Goal: Use online tool/utility: Utilize a website feature to perform a specific function

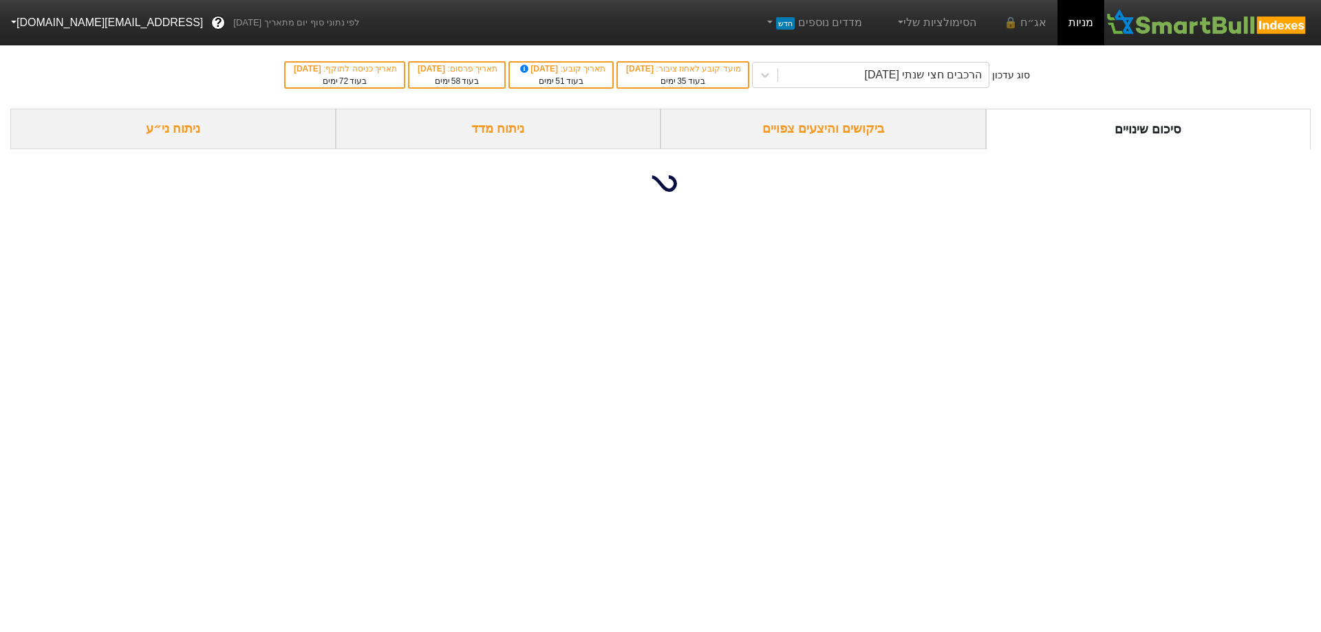
click at [830, 134] on div "ביקושים והיצעים צפויים" at bounding box center [822, 129] width 325 height 41
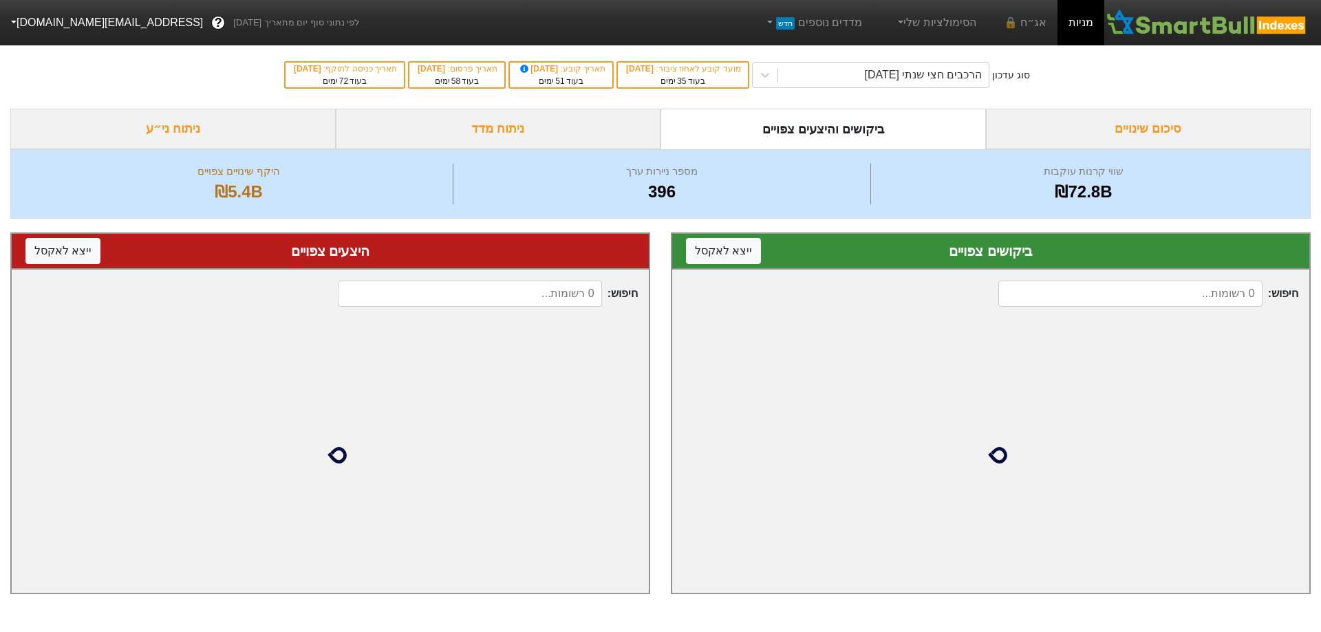
click at [464, 129] on div "ניתוח מדד" at bounding box center [498, 129] width 325 height 41
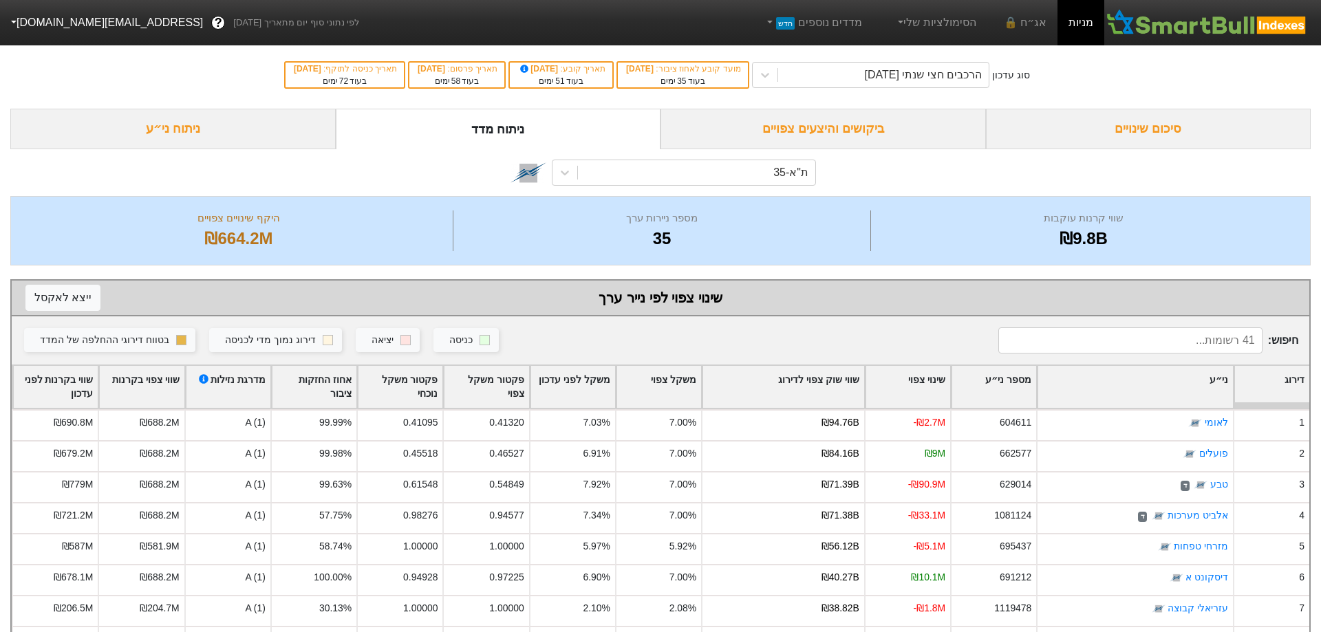
click at [1121, 122] on div "סיכום שינויים" at bounding box center [1148, 129] width 325 height 41
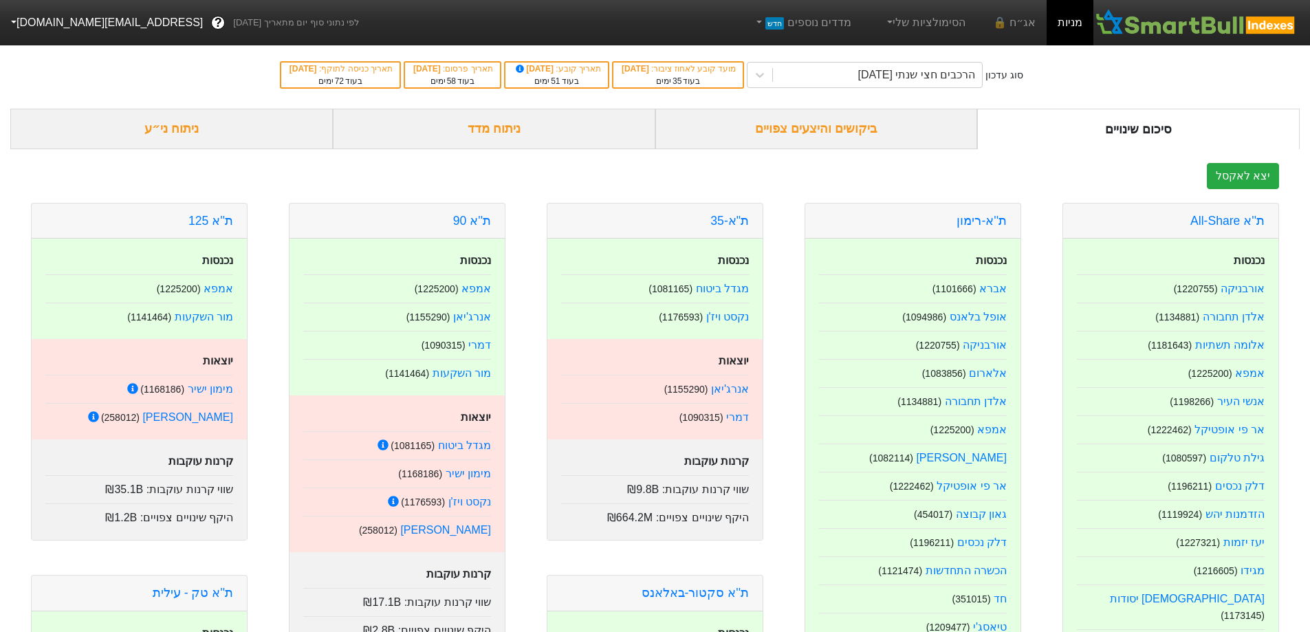
click at [180, 129] on div "ניתוח ני״ע" at bounding box center [171, 129] width 323 height 41
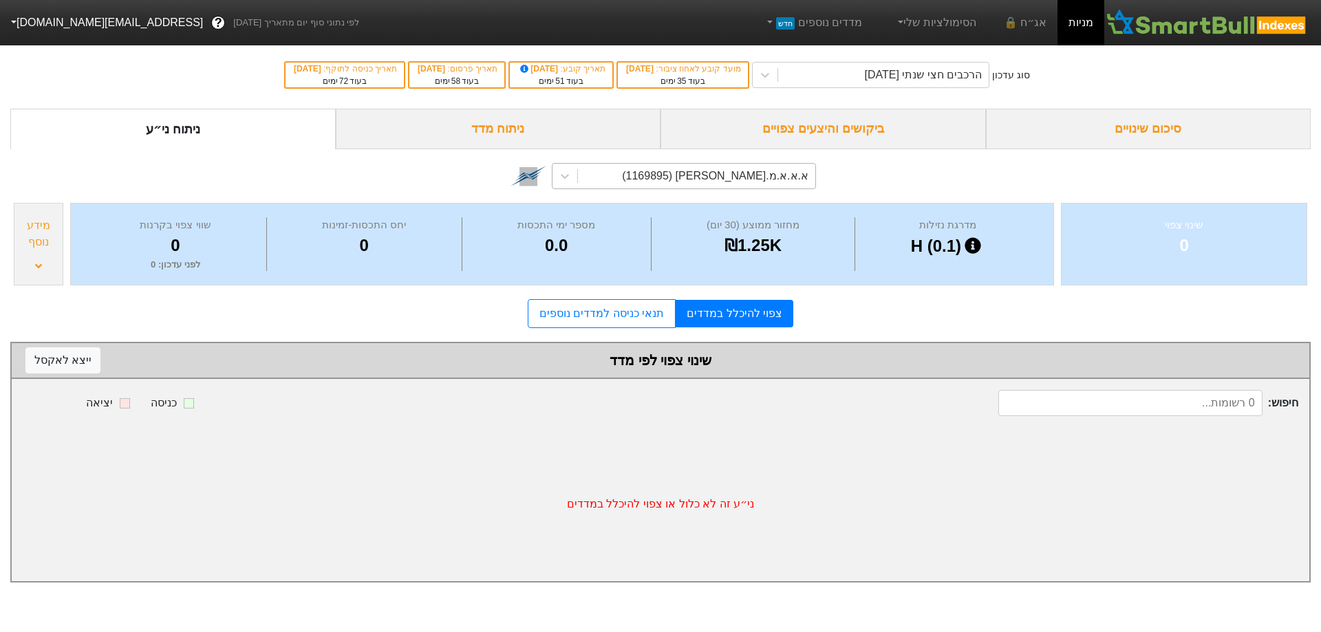
click at [755, 177] on div "א.א.א.מ.[PERSON_NAME] (1169895)" at bounding box center [715, 176] width 186 height 17
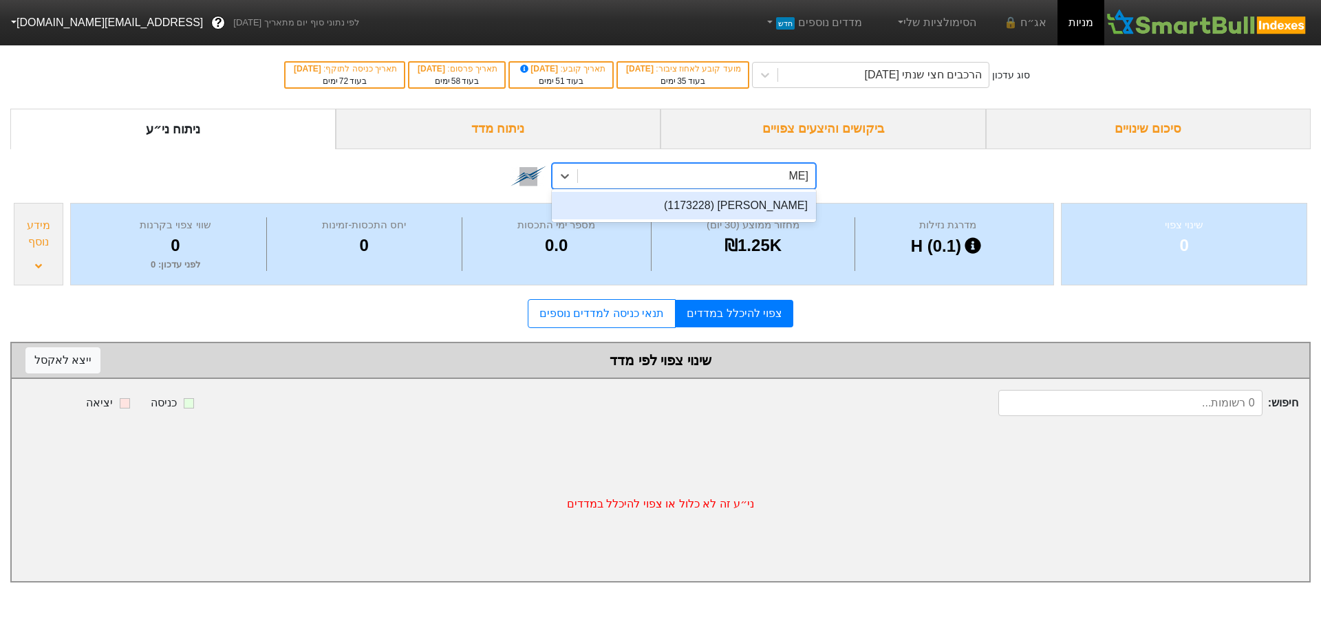
type input "[PERSON_NAME]"
click at [744, 201] on div "[PERSON_NAME] (1173228)" at bounding box center [684, 206] width 264 height 28
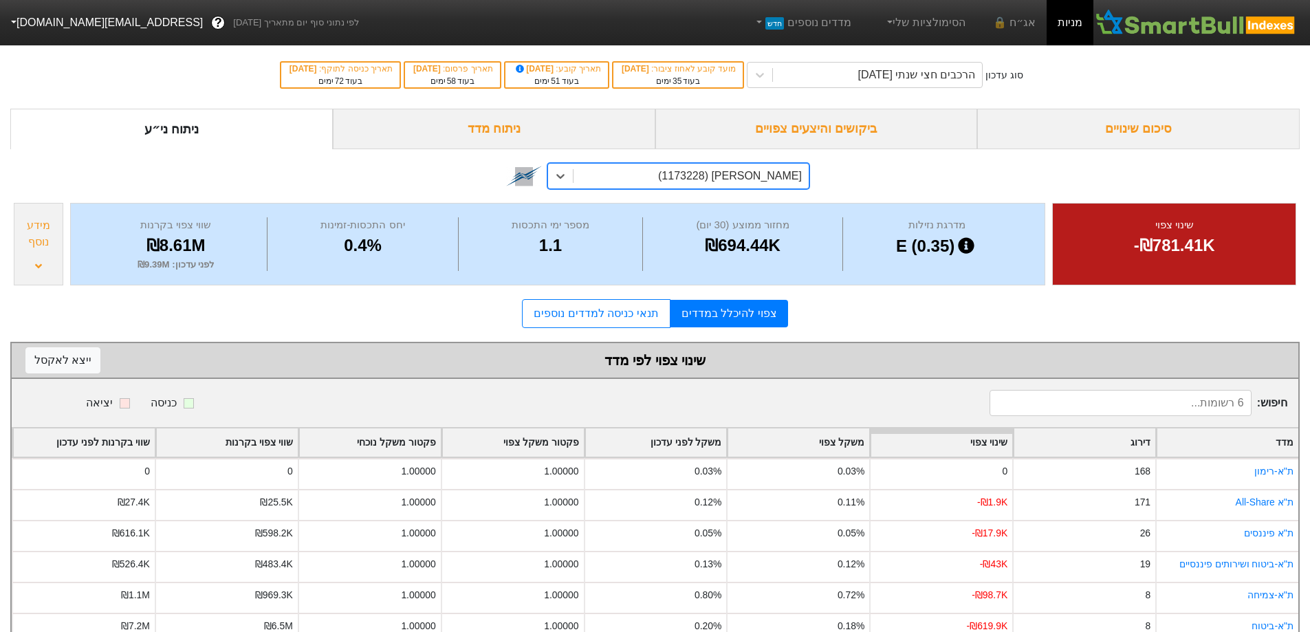
scroll to position [37, 0]
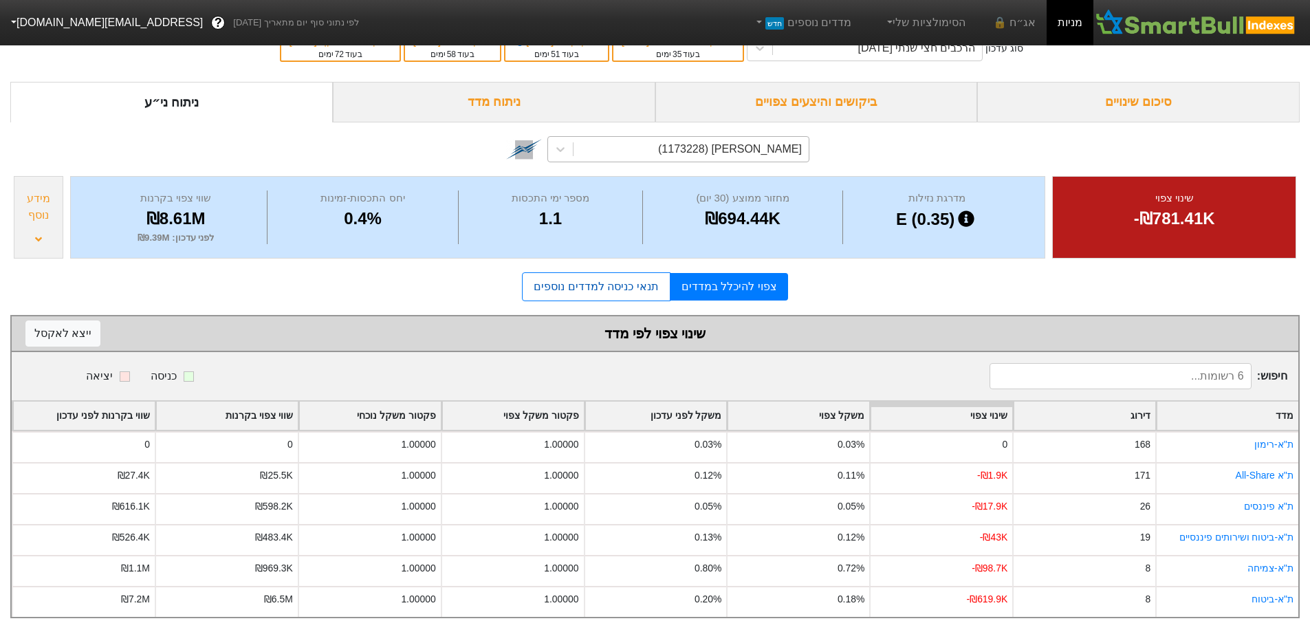
click at [632, 277] on link "תנאי כניסה למדדים נוספים" at bounding box center [596, 286] width 148 height 29
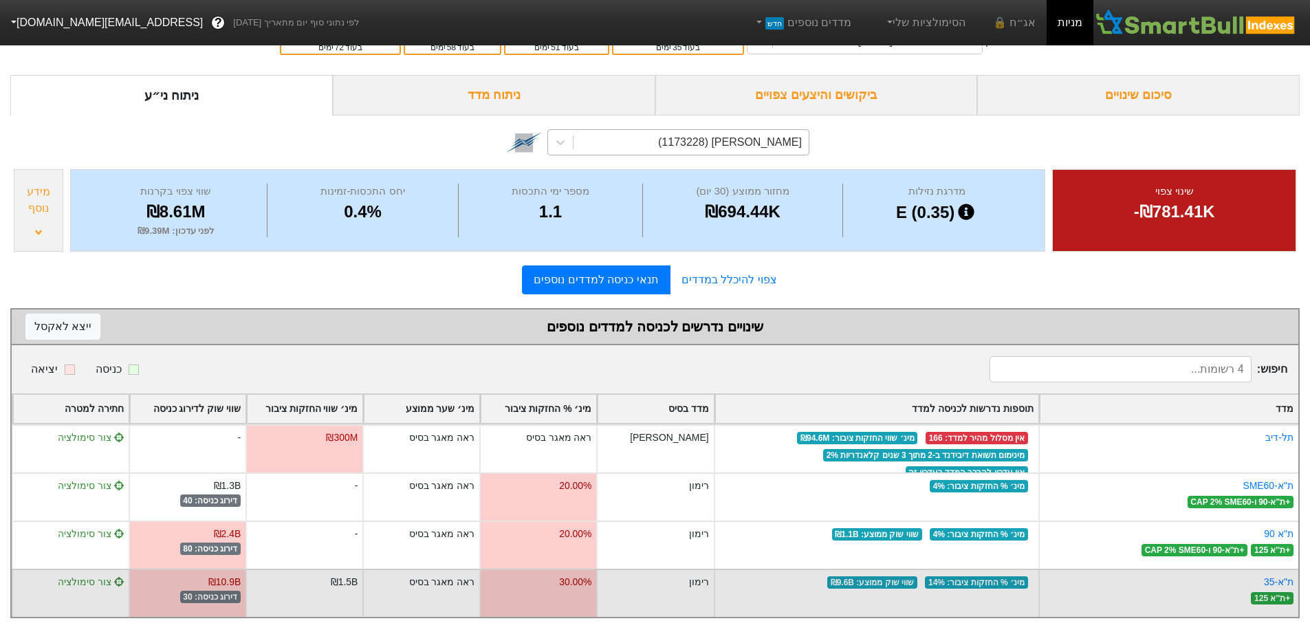
scroll to position [44, 0]
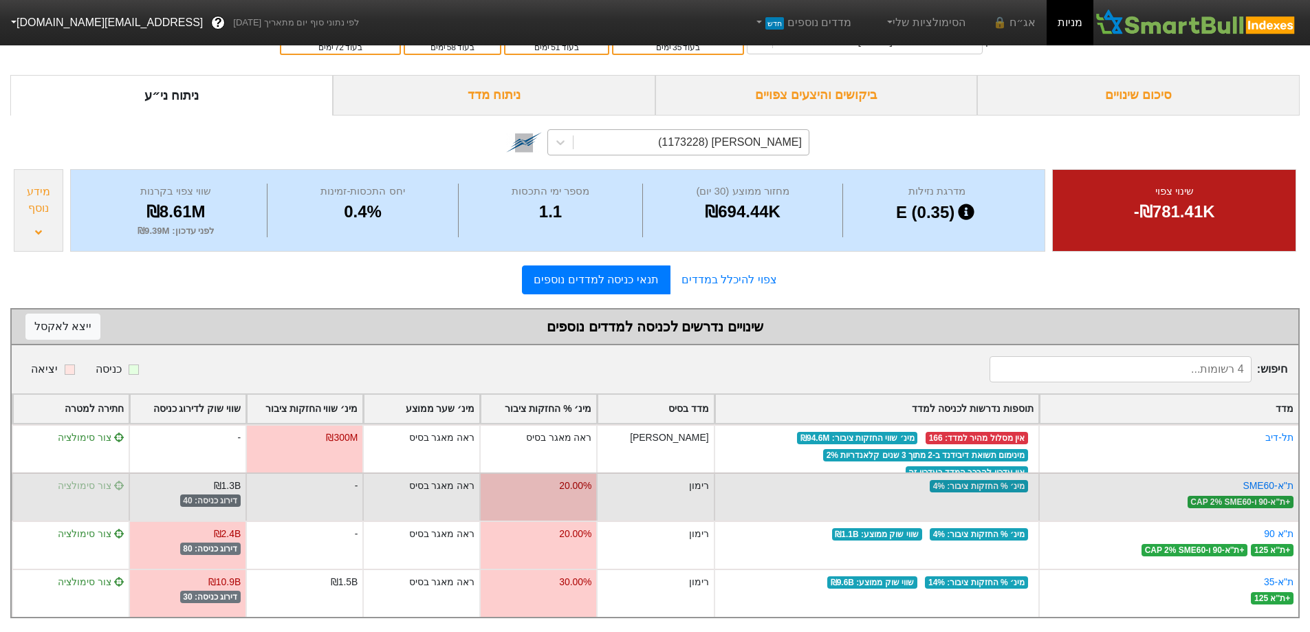
click at [96, 480] on span "צור סימולציה" at bounding box center [91, 485] width 66 height 11
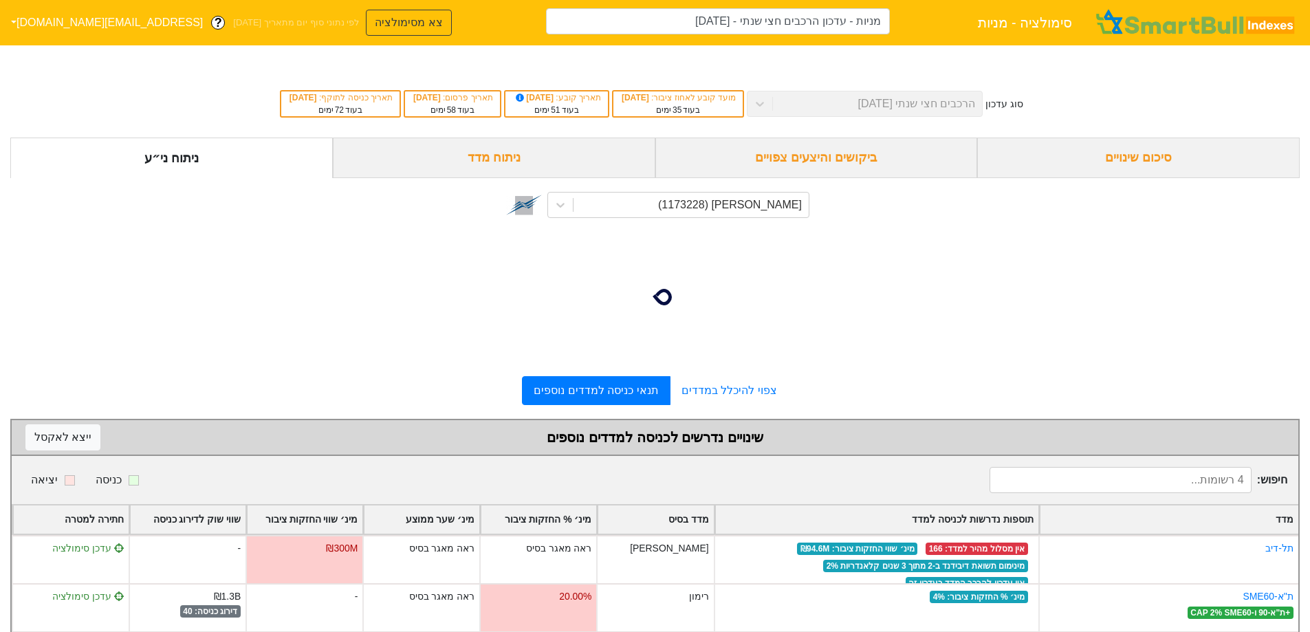
type input "מניות - עדכון הרכבים חצי שנתי - [DATE] ([PERSON_NAME])"
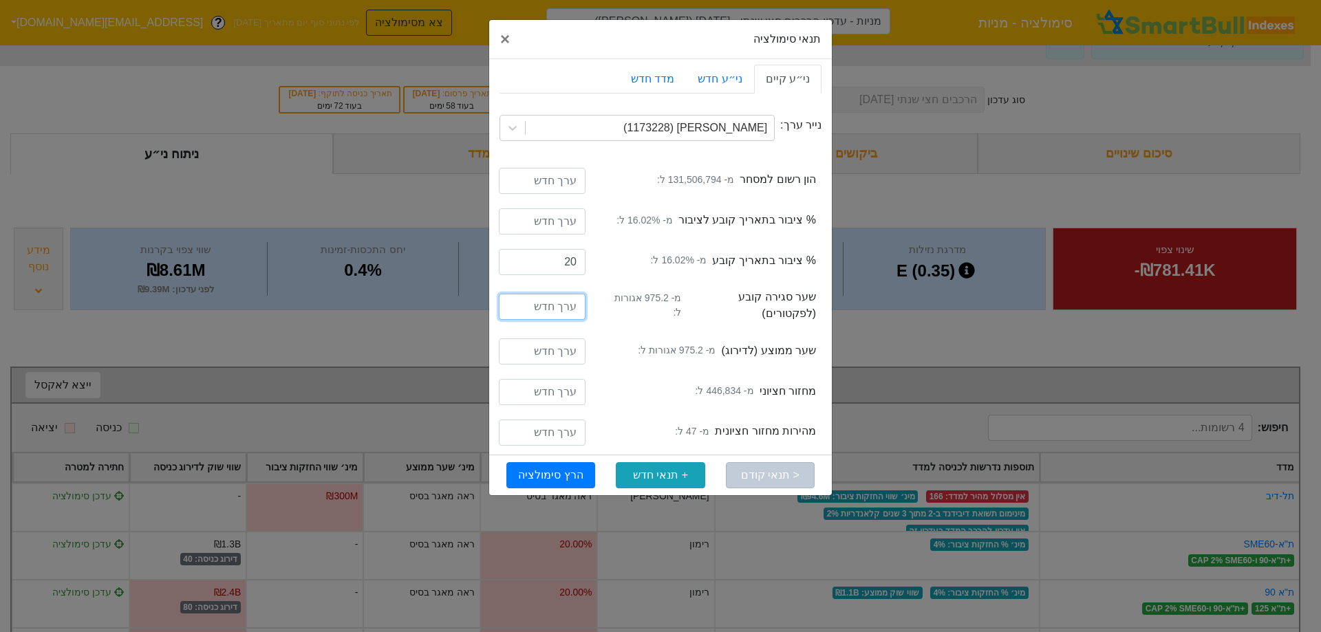
click at [563, 303] on input "number" at bounding box center [542, 307] width 87 height 26
type input "981"
click at [545, 462] on button "הרץ סימולציה" at bounding box center [550, 475] width 89 height 26
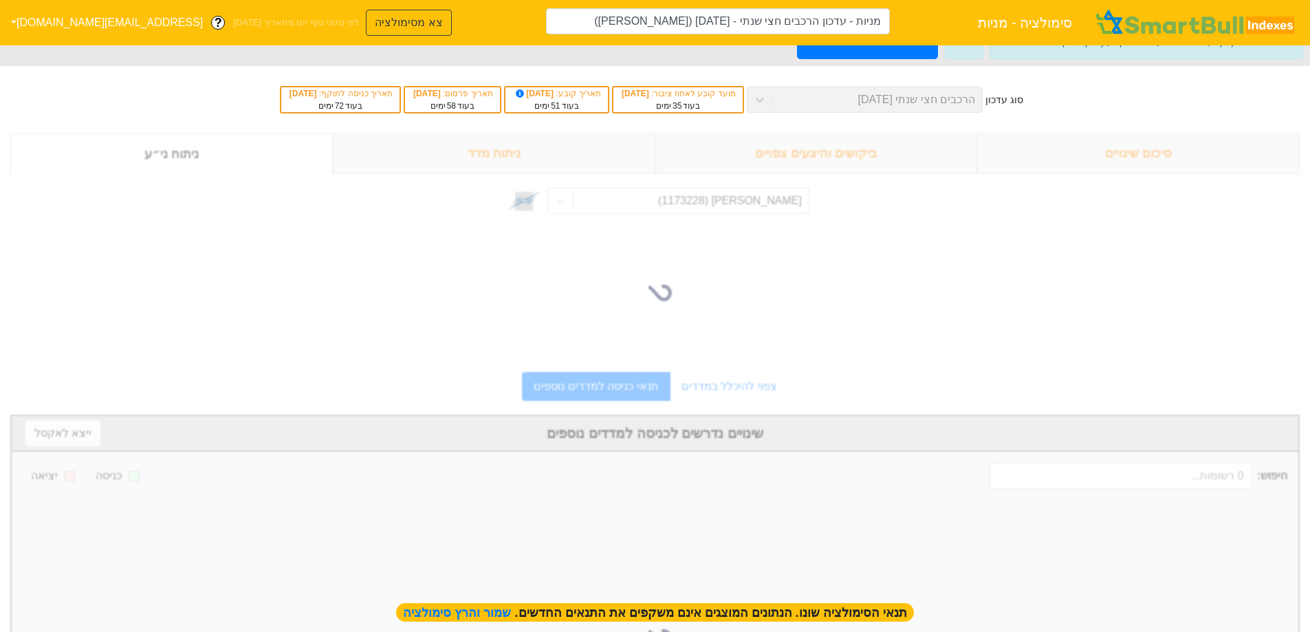
type input "מניות - עדכון הרכבים חצי שנתי - [DATE] ([PERSON_NAME])"
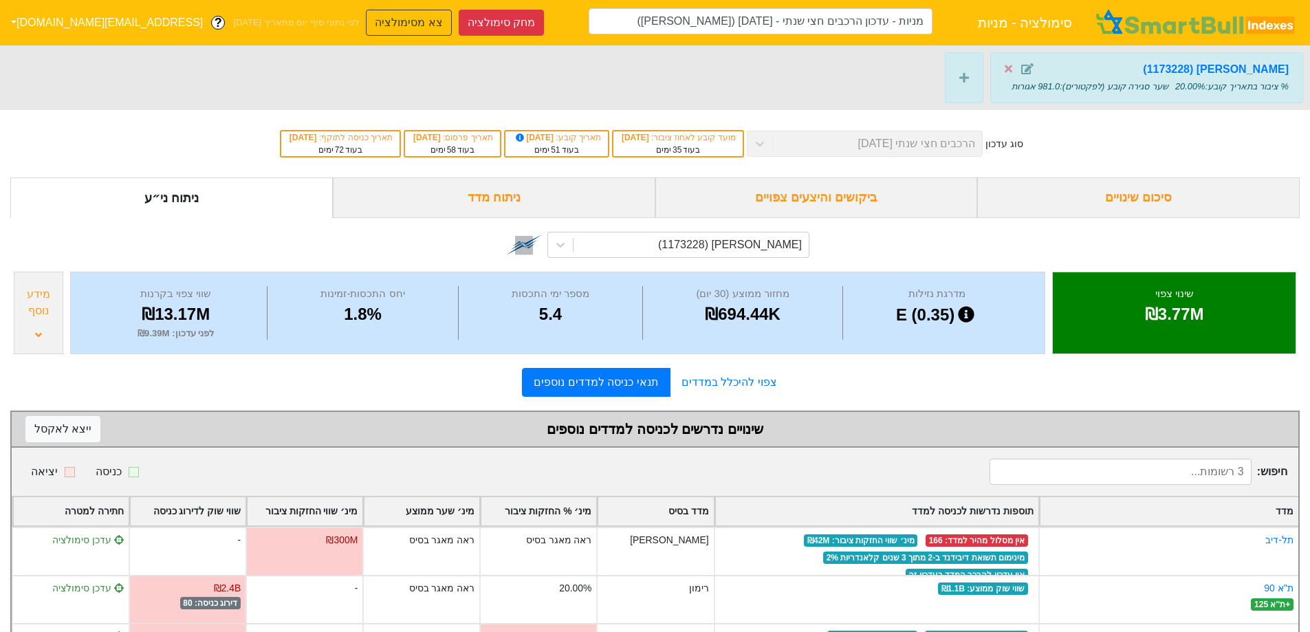
scroll to position [65, 0]
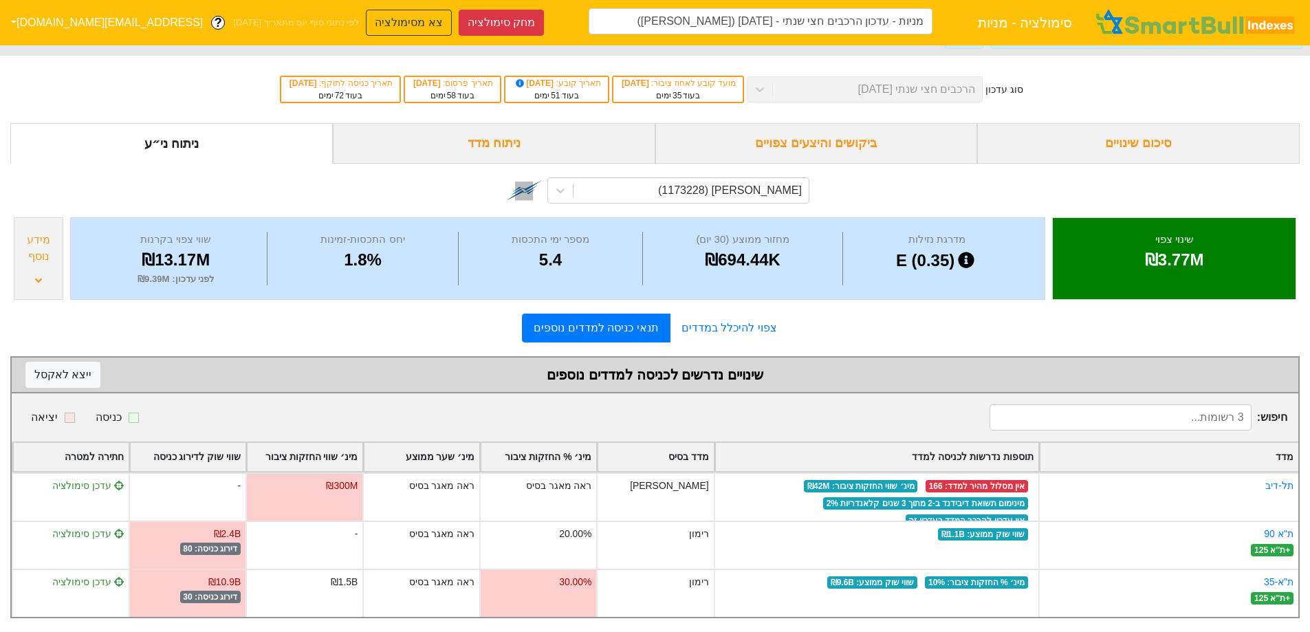
click at [33, 244] on div "מידע נוסף" at bounding box center [38, 248] width 41 height 33
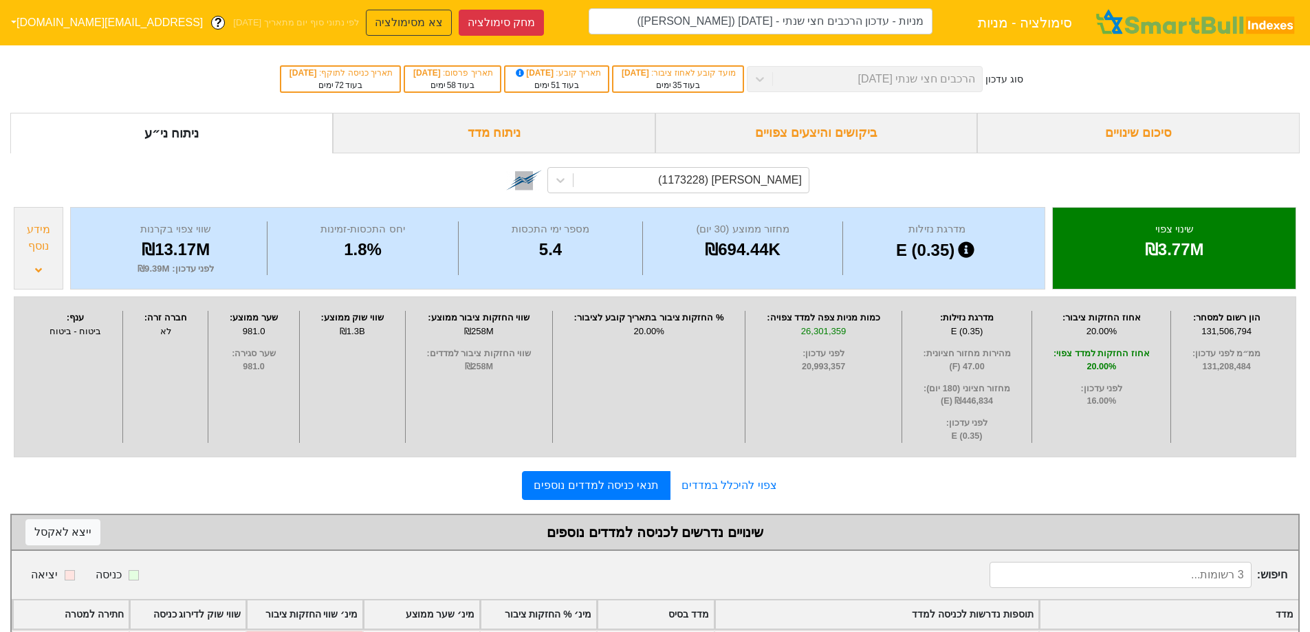
click at [33, 244] on div "מידע נוסף" at bounding box center [38, 238] width 41 height 33
